Goal: Task Accomplishment & Management: Complete application form

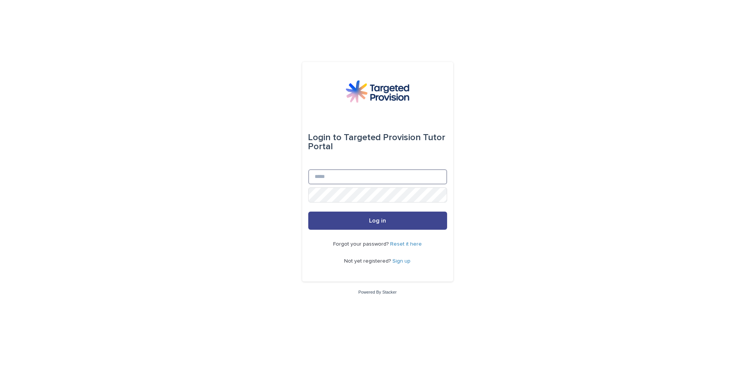
type input "**********"
click at [379, 219] on span "Log in" at bounding box center [377, 220] width 17 height 6
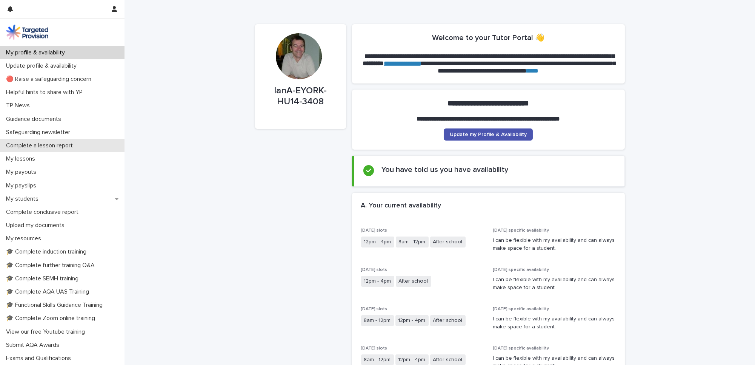
click at [45, 146] on p "Complete a lesson report" at bounding box center [41, 145] width 76 height 7
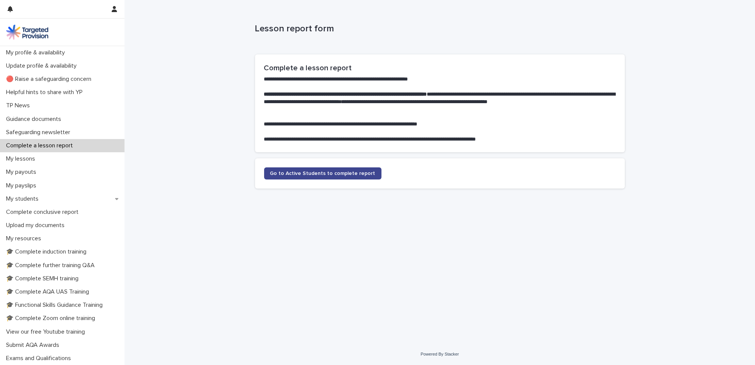
click at [285, 170] on link "Go to Active Students to complete report" at bounding box center [322, 173] width 117 height 12
